Goal: Task Accomplishment & Management: Manage account settings

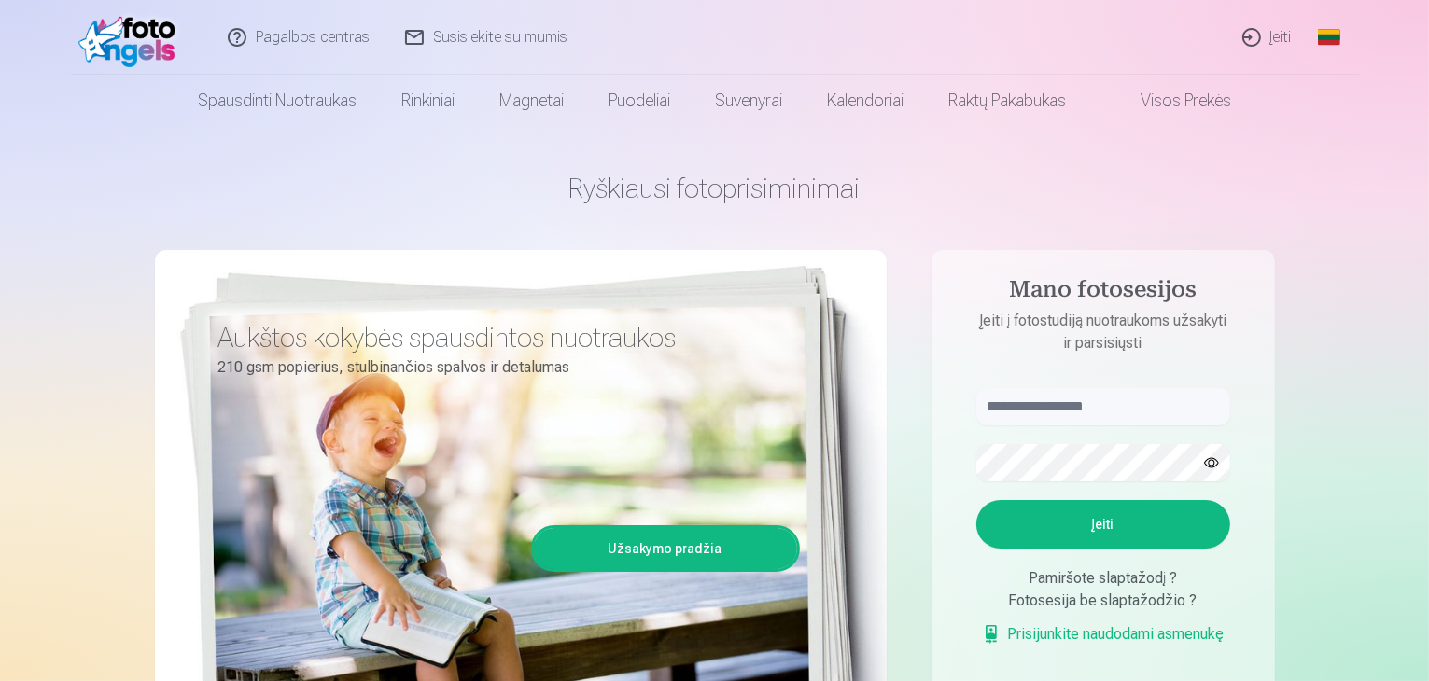
click at [1071, 438] on form "Įeiti Pamiršote slaptažodį ? Fotosesija be slaptažodžio ? Prisijunkite naudodam…" at bounding box center [1103, 526] width 291 height 276
click at [1075, 428] on form "Įeiti Pamiršote slaptažodį ? Fotosesija be slaptažodžio ? Prisijunkite naudodam…" at bounding box center [1103, 526] width 291 height 276
click at [1077, 420] on input "text" at bounding box center [1103, 406] width 254 height 37
type input "******"
click at [1213, 468] on button "button" at bounding box center [1211, 462] width 35 height 35
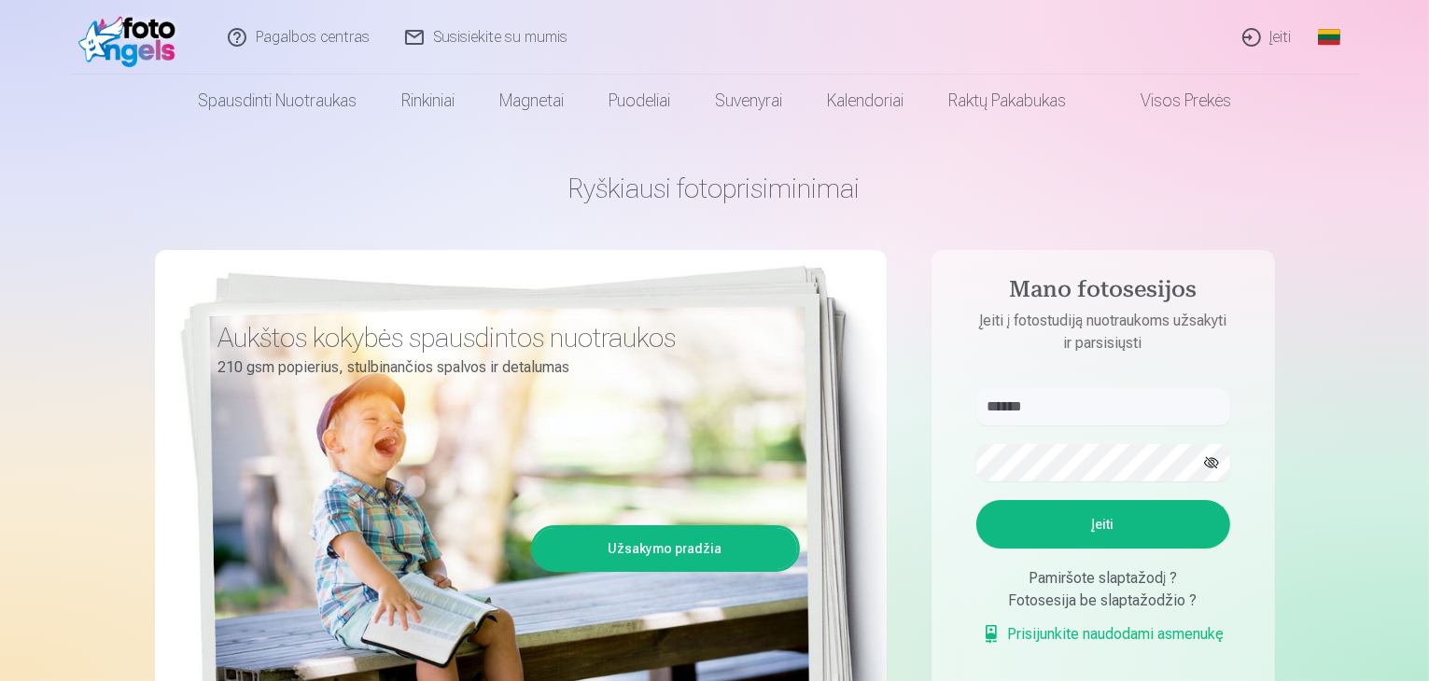
click at [1044, 512] on button "Įeiti" at bounding box center [1103, 524] width 254 height 49
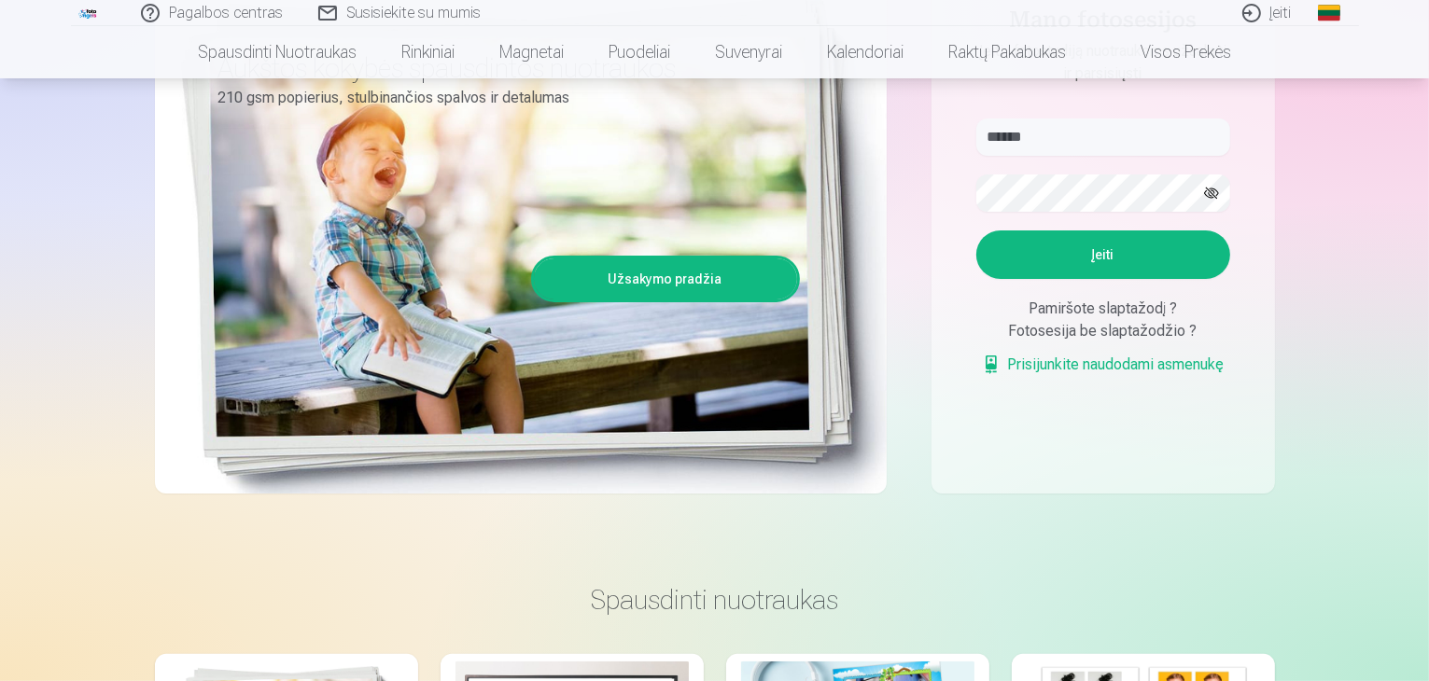
scroll to position [280, 0]
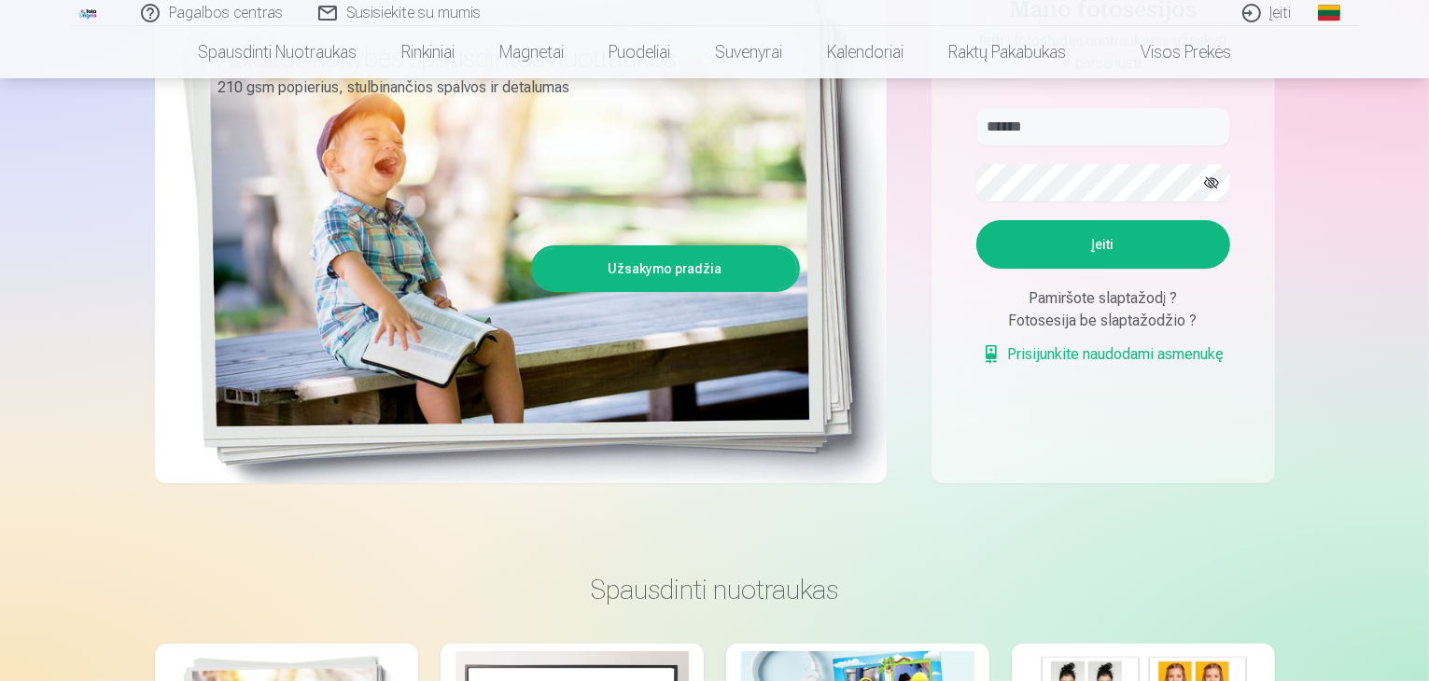
click at [1079, 262] on button "Įeiti" at bounding box center [1103, 244] width 254 height 49
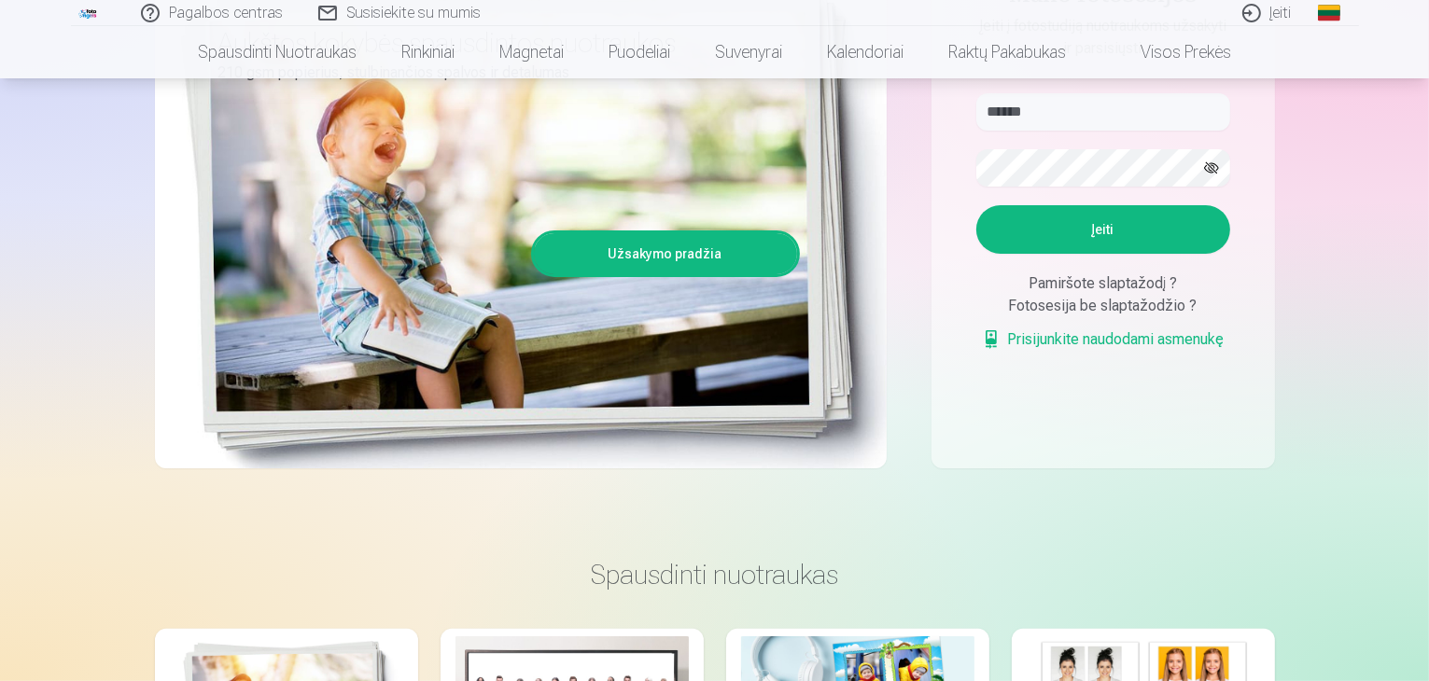
scroll to position [560, 0]
